Goal: Task Accomplishment & Management: Manage account settings

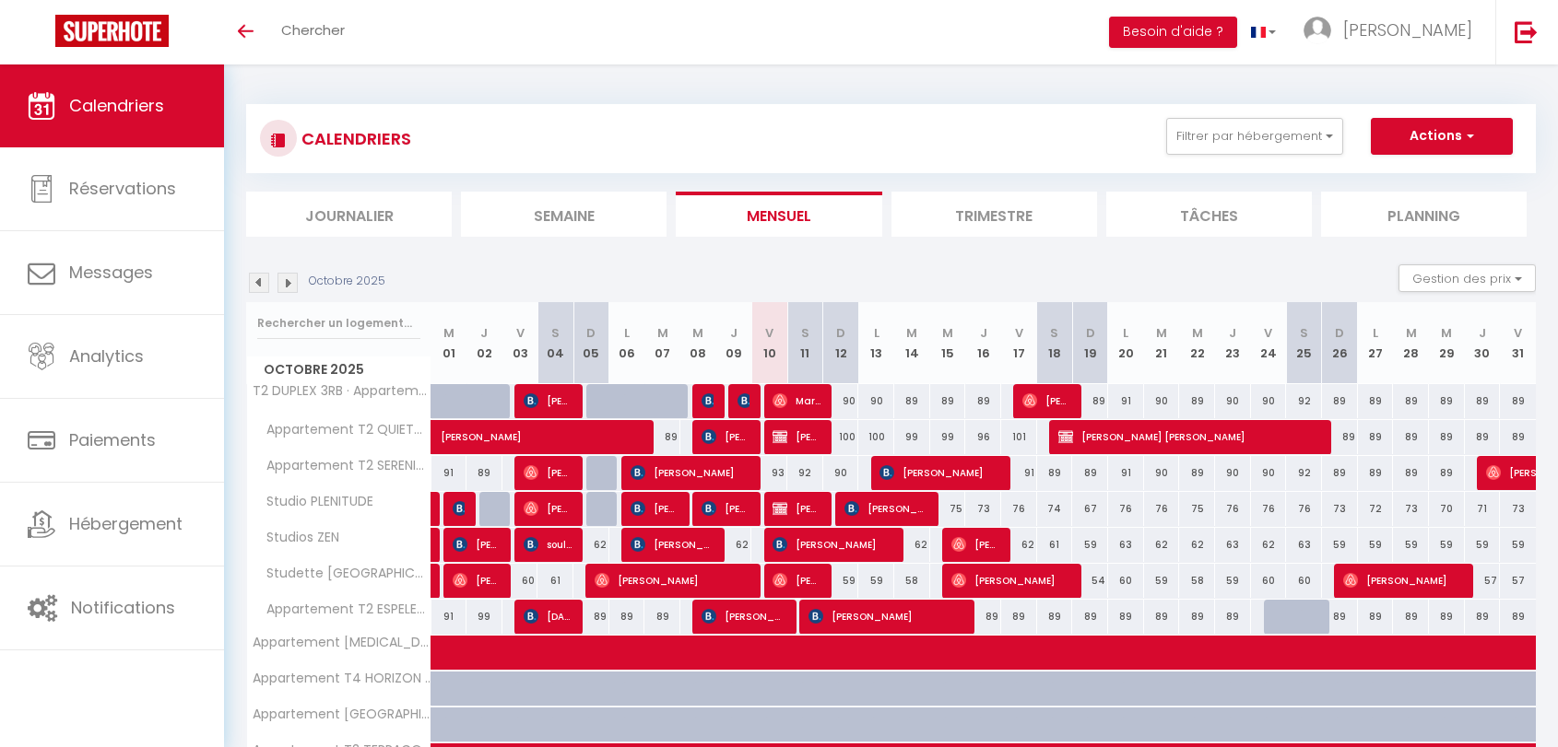
select select
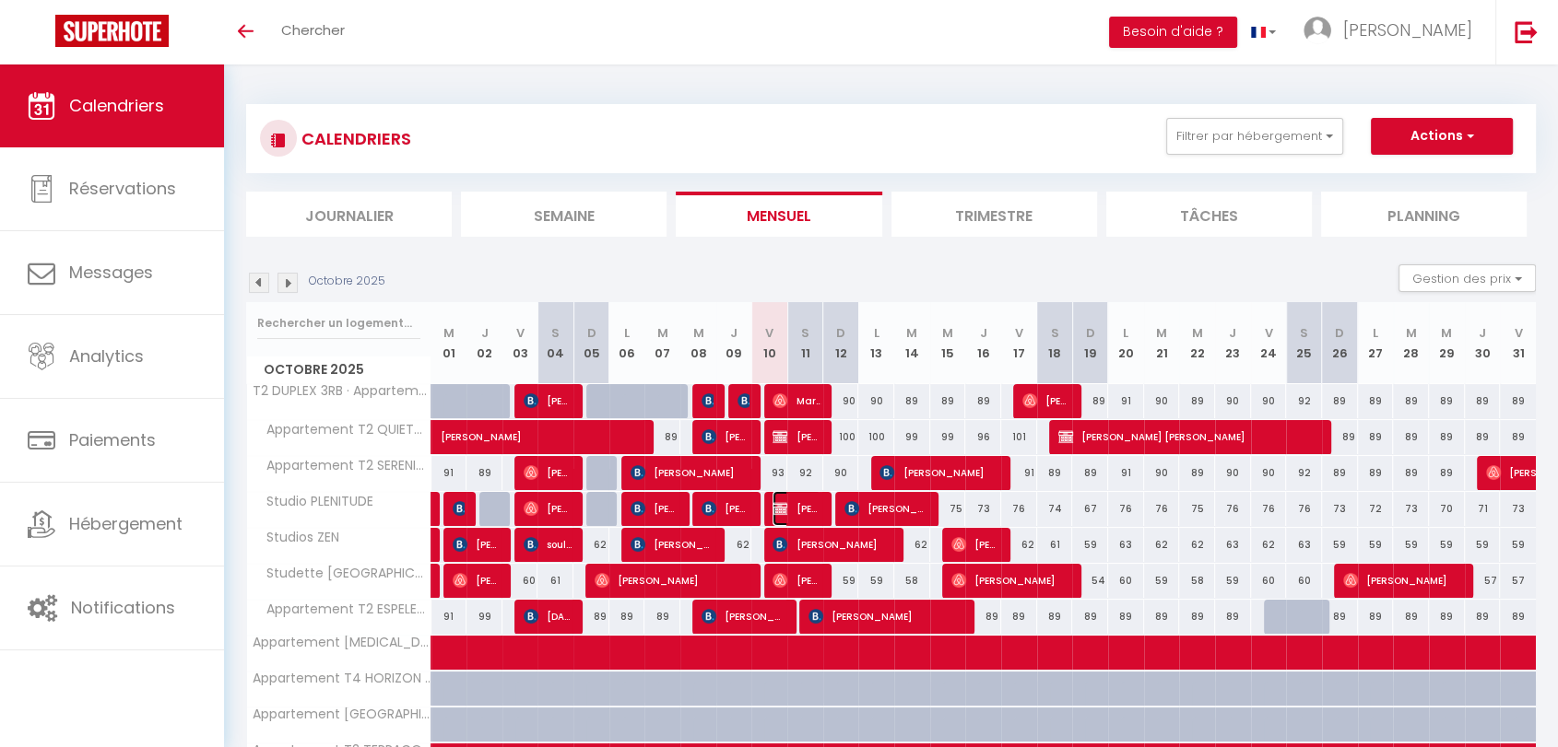
click at [797, 508] on span "[PERSON_NAME]" at bounding box center [796, 508] width 48 height 35
select select "OK"
select select "KO"
select select "0"
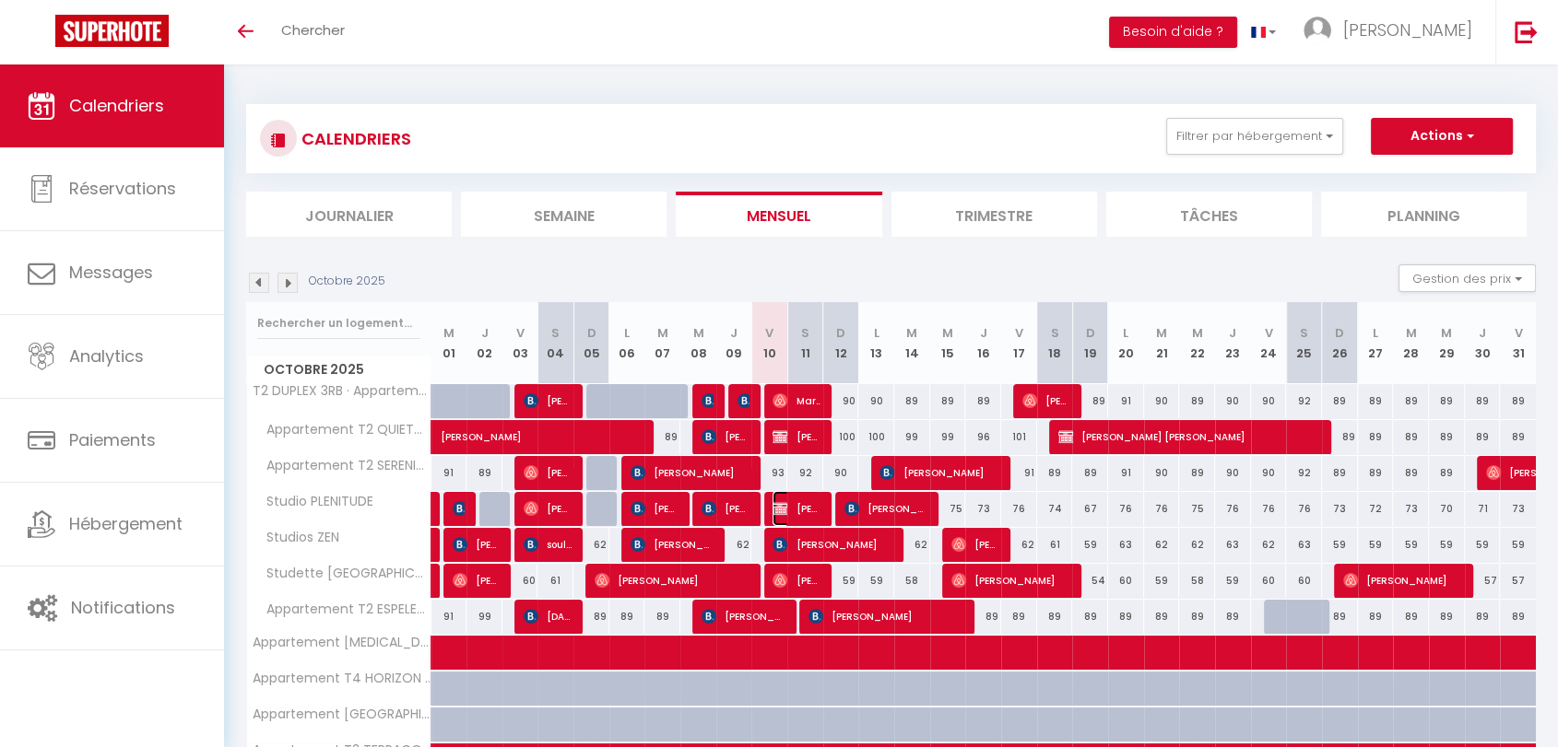
select select "1"
select select
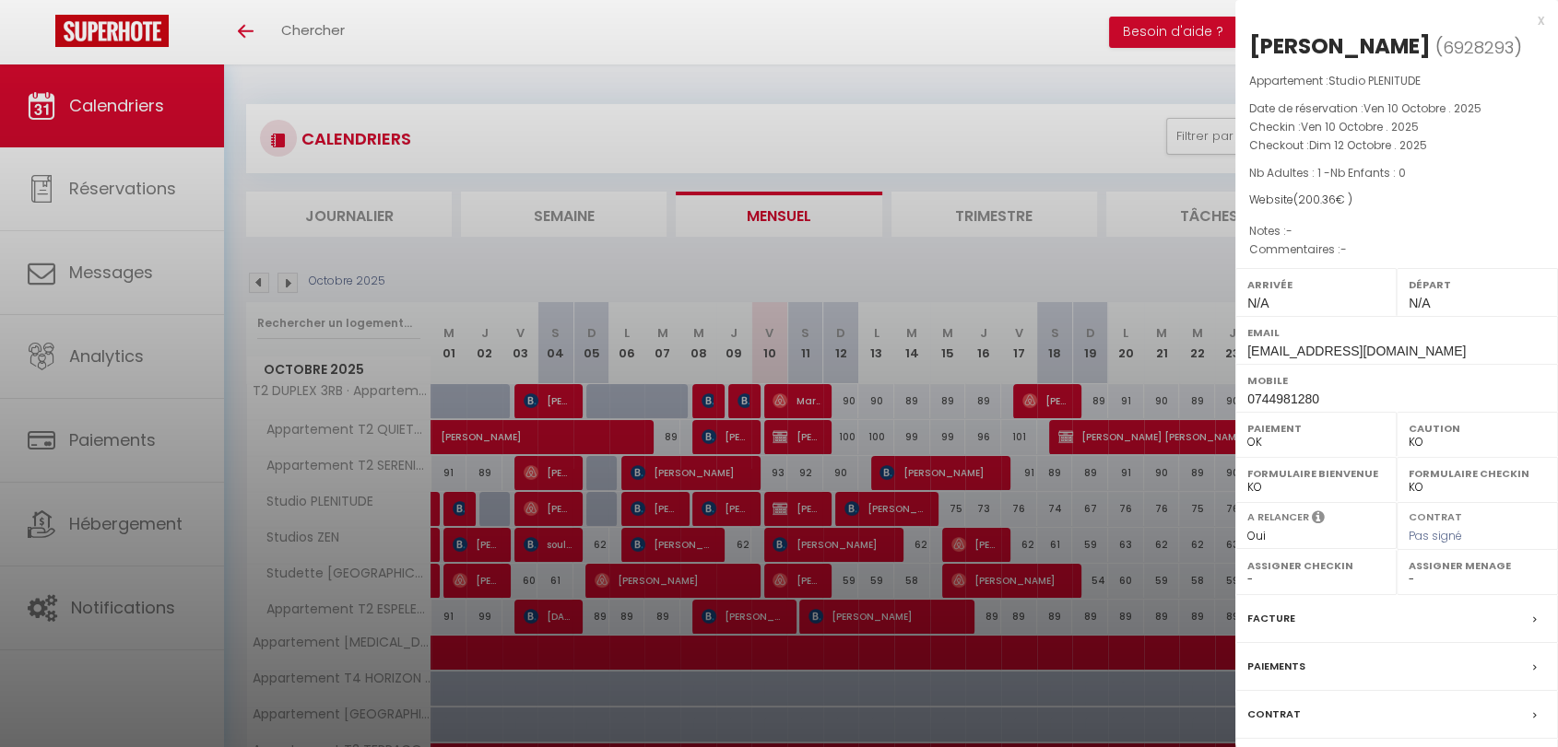
click at [781, 434] on div at bounding box center [779, 373] width 1558 height 747
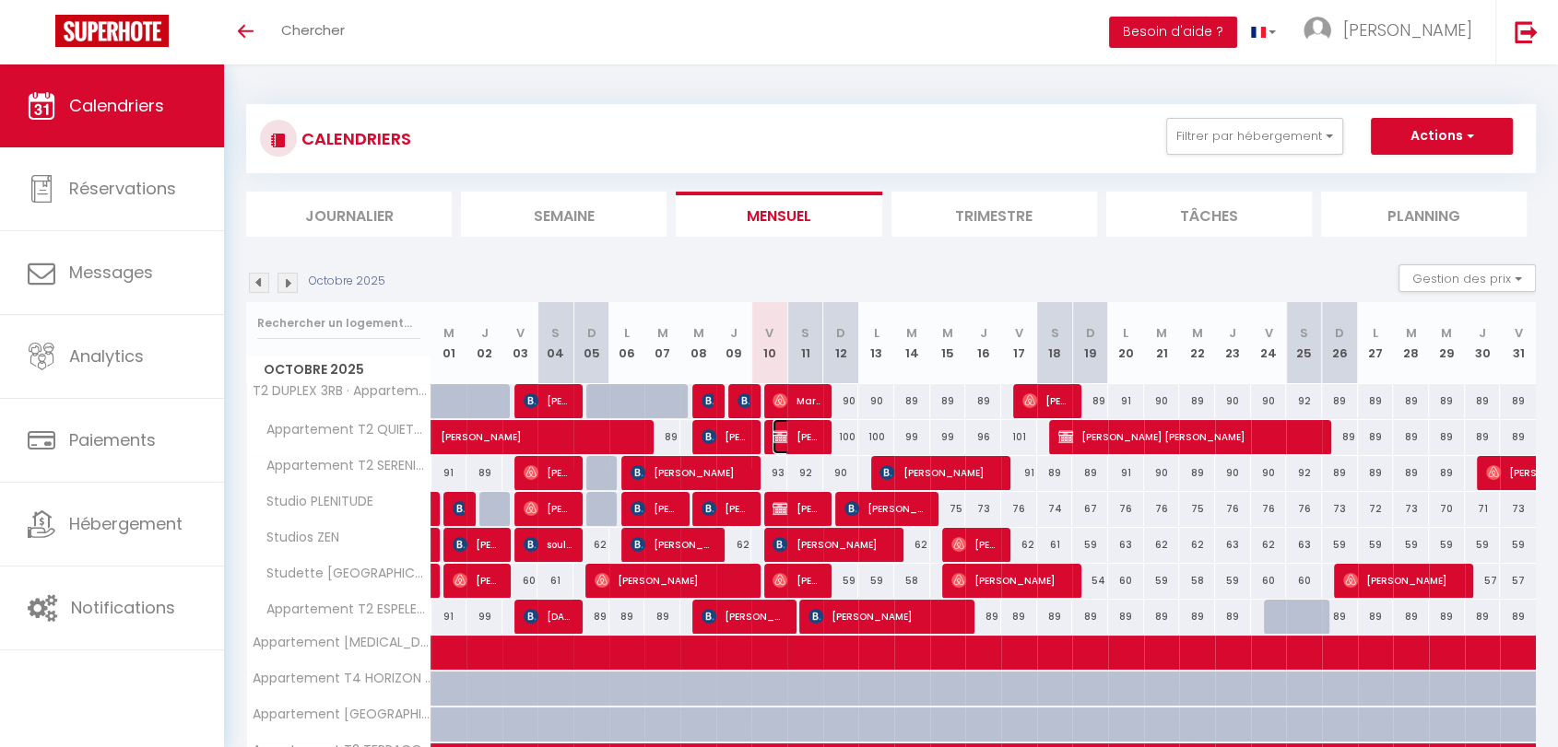
click at [781, 435] on img at bounding box center [779, 437] width 15 height 15
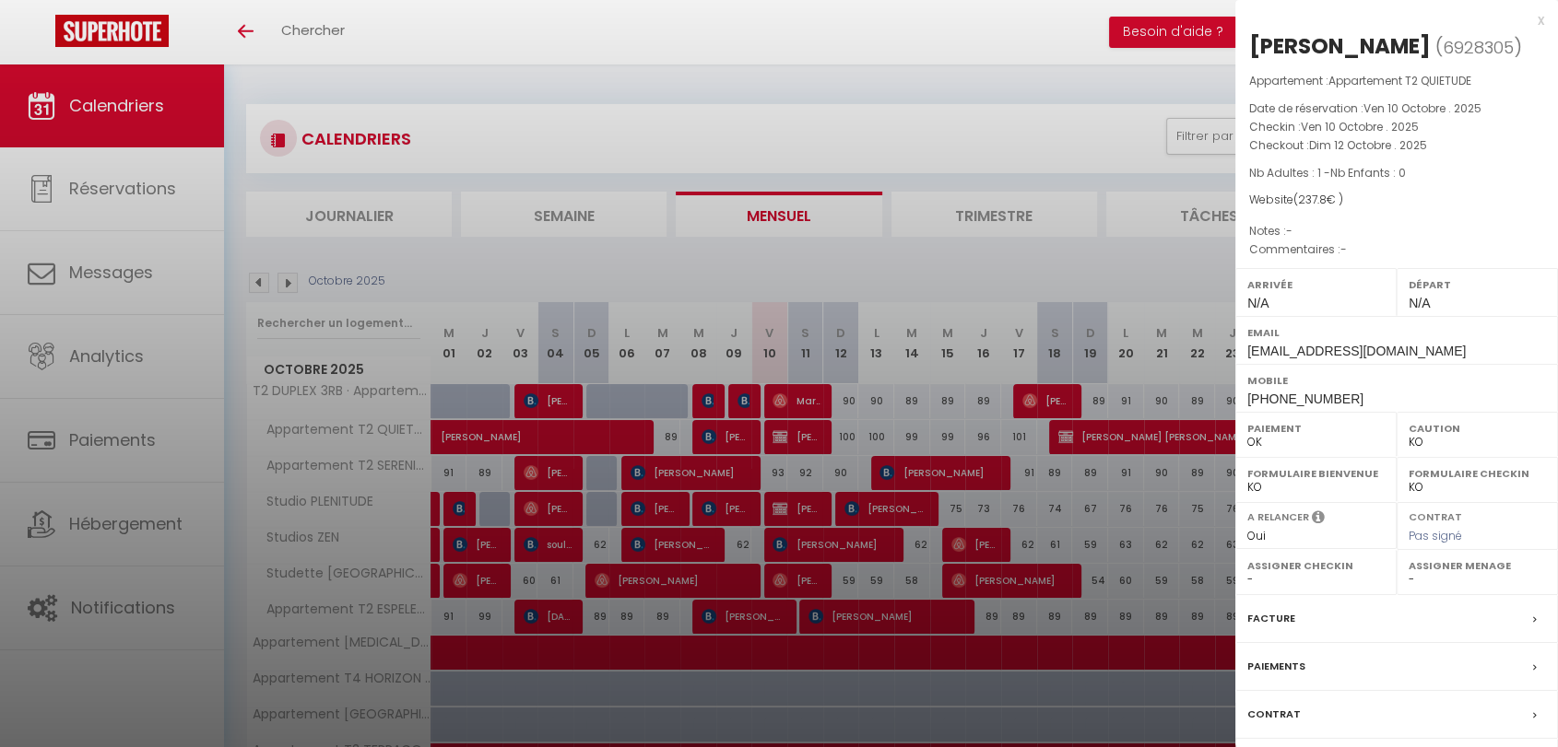
click at [1537, 21] on div "x" at bounding box center [1389, 20] width 309 height 22
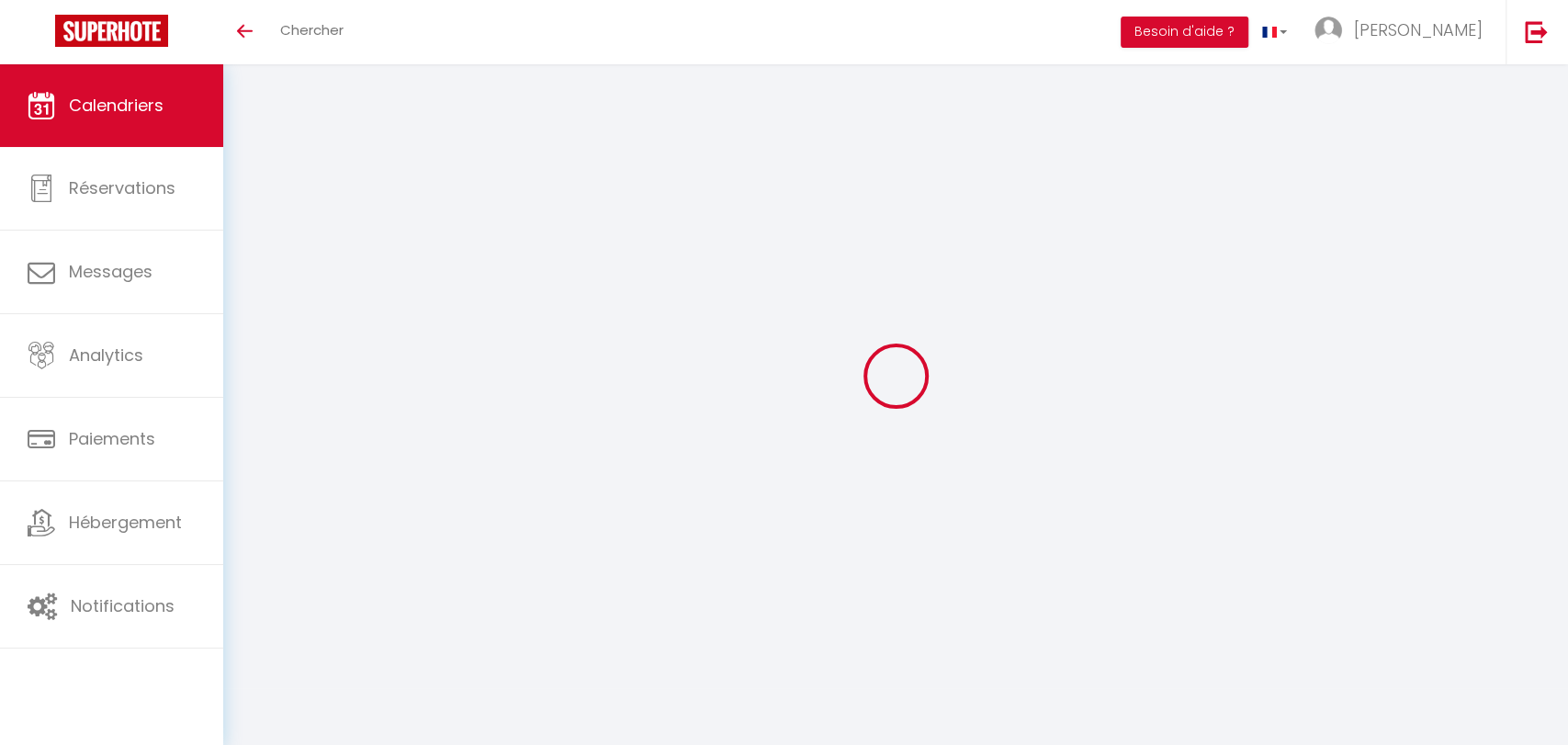
select select
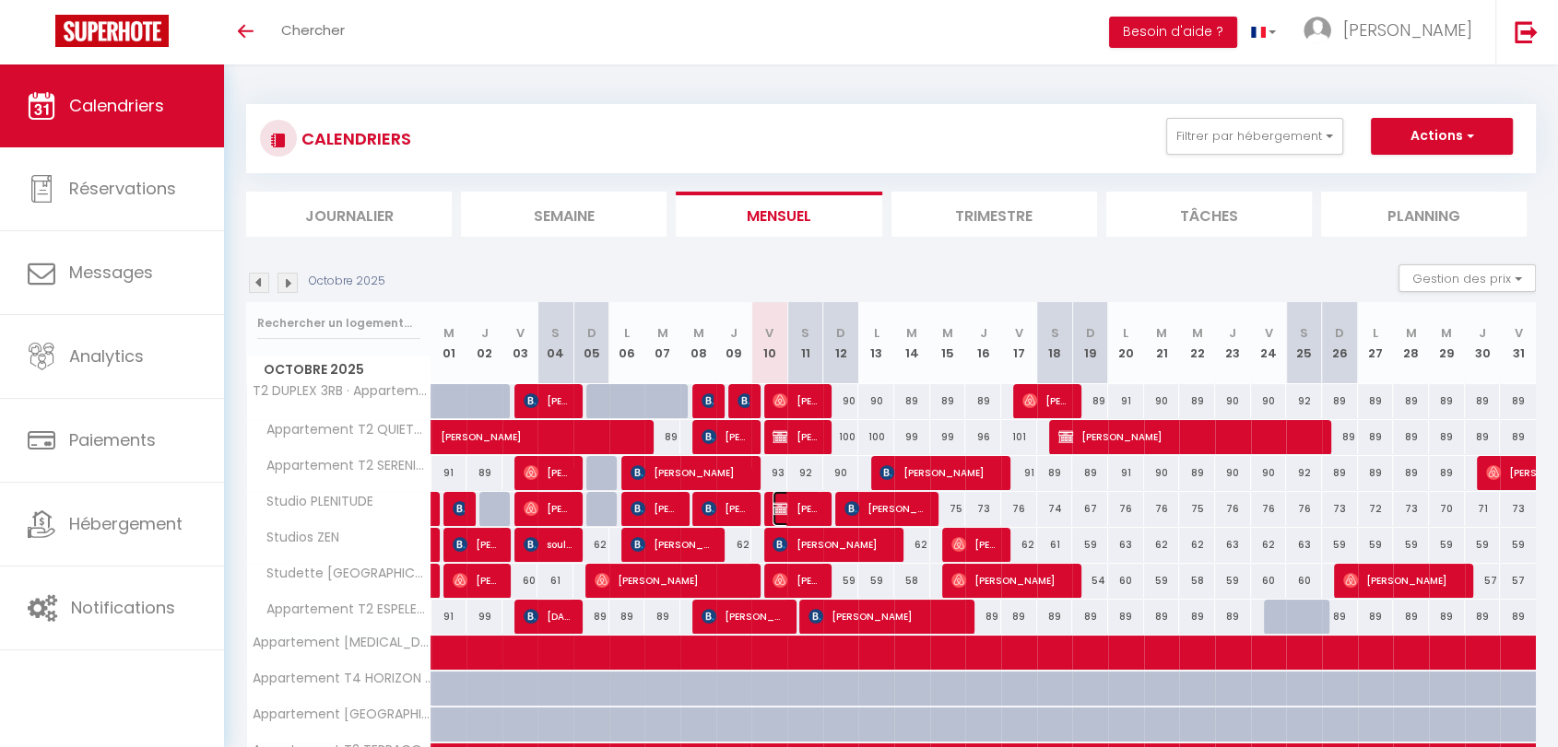
click at [792, 507] on span "[PERSON_NAME]" at bounding box center [796, 508] width 48 height 35
select select "OK"
select select "KO"
select select "0"
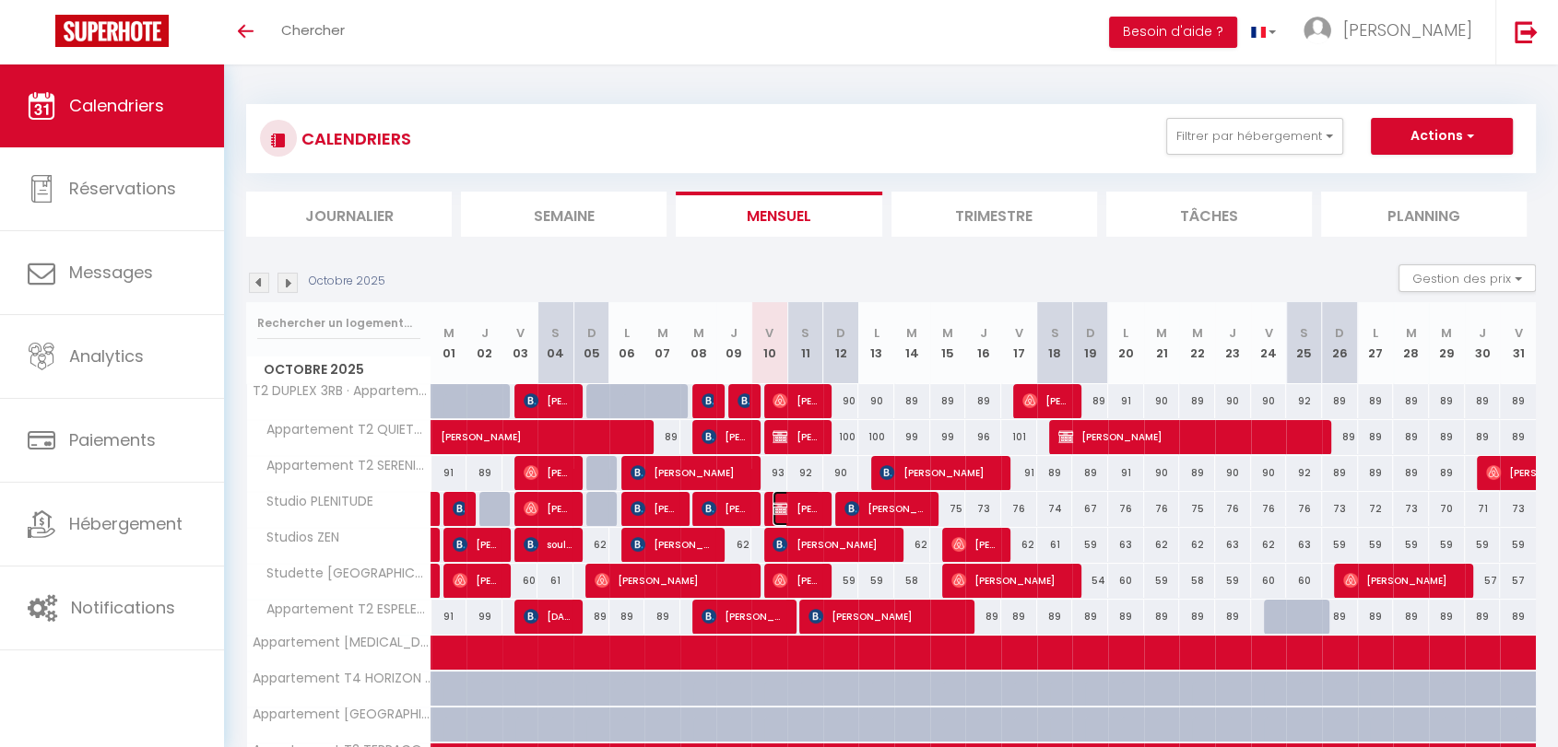
select select "1"
select select
